Goal: Navigation & Orientation: Find specific page/section

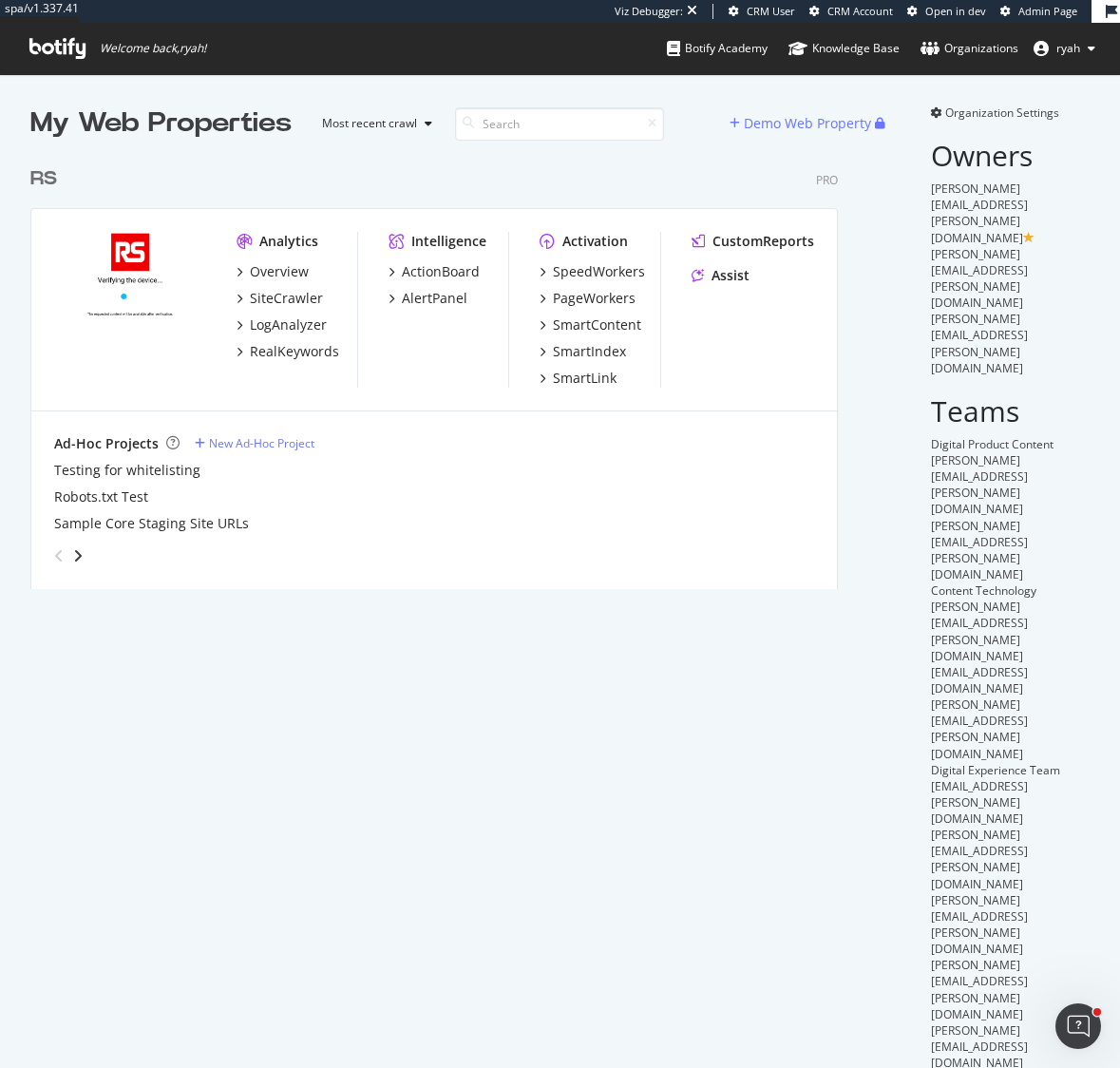
scroll to position [446, 822]
click at [45, 177] on div "RS" at bounding box center [43, 179] width 26 height 27
